Goal: Task Accomplishment & Management: Use online tool/utility

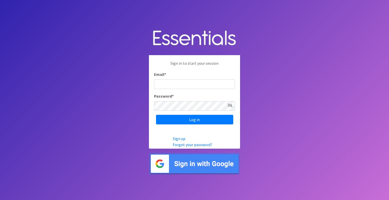
click at [164, 87] on input "Email *" at bounding box center [194, 85] width 81 height 10
type input "mobile@miamidiaperbank.com"
click at [156, 115] on input "Log in" at bounding box center [194, 120] width 77 height 10
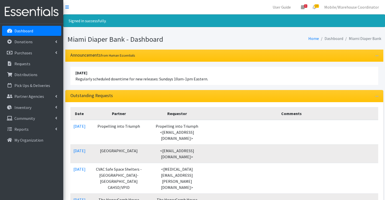
click at [184, 114] on th "Requestor" at bounding box center [177, 113] width 56 height 13
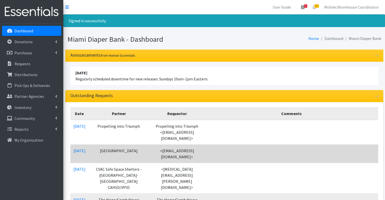
click at [175, 150] on td "<[EMAIL_ADDRESS][DOMAIN_NAME]>" at bounding box center [177, 154] width 56 height 18
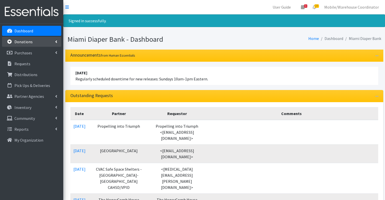
click at [26, 40] on p "Donations" at bounding box center [23, 41] width 18 height 5
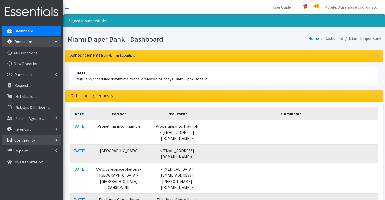
click at [31, 137] on link "Community" at bounding box center [31, 140] width 59 height 10
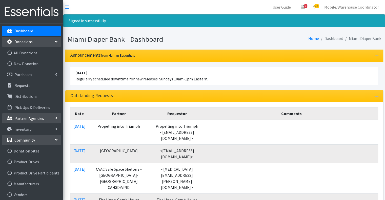
click at [30, 117] on p "Partner Agencies" at bounding box center [29, 118] width 30 height 5
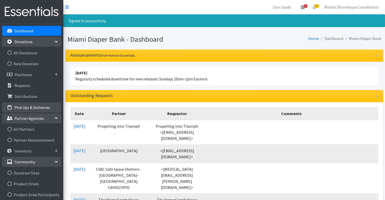
click at [28, 110] on p "Pick Ups & Deliveries" at bounding box center [32, 107] width 36 height 5
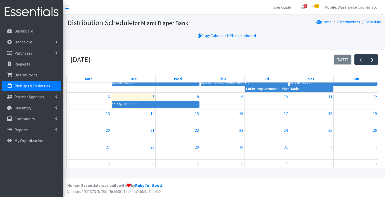
scroll to position [16, 0]
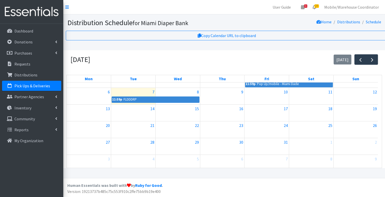
click at [320, 10] on link "23" at bounding box center [315, 7] width 12 height 10
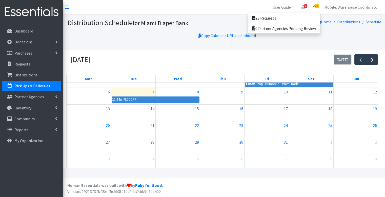
click at [137, 8] on nav "User Guide 1 1 Pick-ups remaining this week View Calendar 23 23 Requests 0 Part…" at bounding box center [224, 7] width 322 height 14
